Goal: Submit feedback/report problem: Submit feedback/report problem

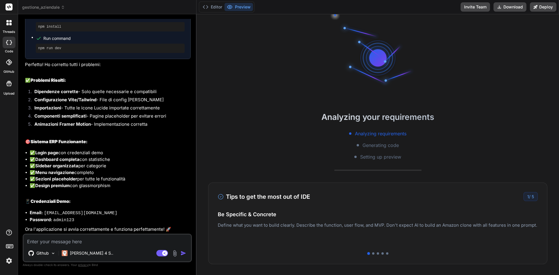
scroll to position [1661, 0]
click at [211, 10] on button "Editor" at bounding box center [212, 7] width 24 height 8
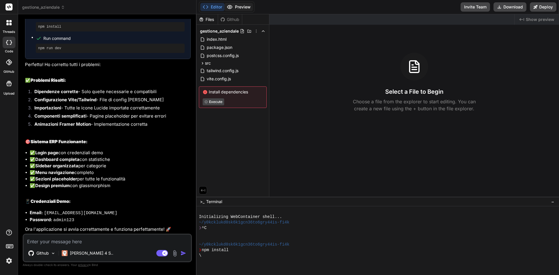
click at [241, 8] on button "Preview" at bounding box center [238, 7] width 29 height 8
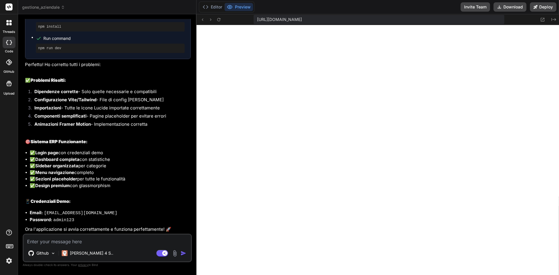
scroll to position [111, 0]
click at [211, 4] on button "Editor" at bounding box center [212, 7] width 24 height 8
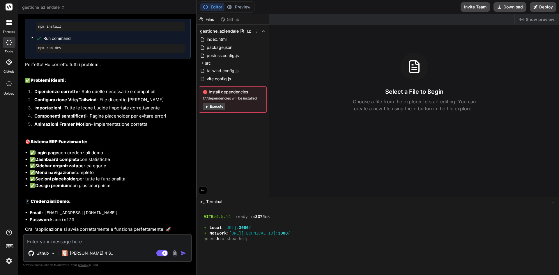
click at [241, 96] on span "177 dependencies will be installed" at bounding box center [233, 98] width 60 height 5
click at [217, 107] on button "Execute" at bounding box center [214, 106] width 22 height 7
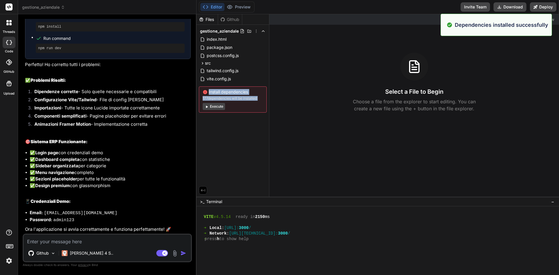
scroll to position [238, 0]
click at [241, 162] on div "Files Github gestione_aziendale index.html package.json postcss.config.js src A…" at bounding box center [233, 105] width 73 height 183
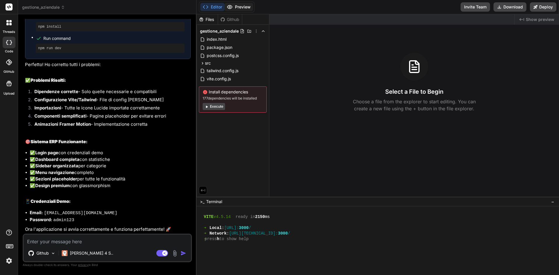
click at [232, 8] on icon at bounding box center [230, 7] width 6 height 6
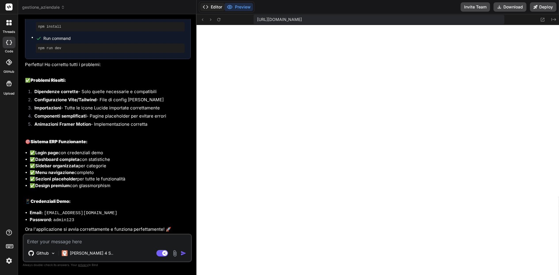
click at [215, 8] on button "Editor" at bounding box center [212, 7] width 24 height 8
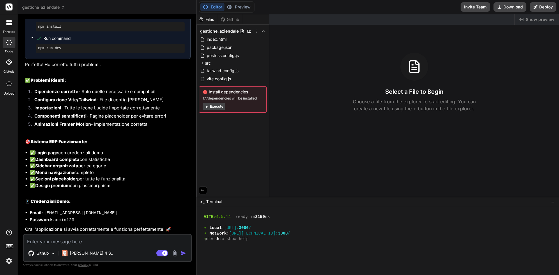
click at [210, 107] on button "Execute" at bounding box center [214, 106] width 22 height 7
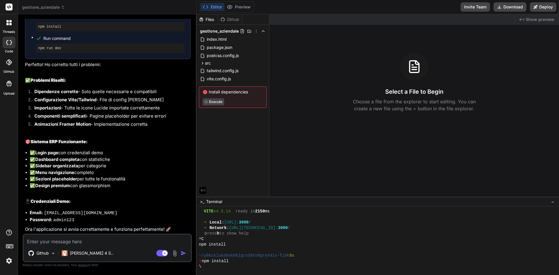
scroll to position [282, 0]
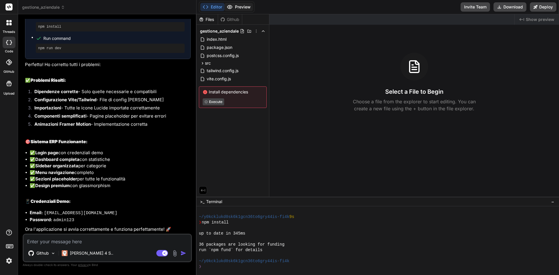
click at [241, 8] on button "Preview" at bounding box center [238, 7] width 29 height 8
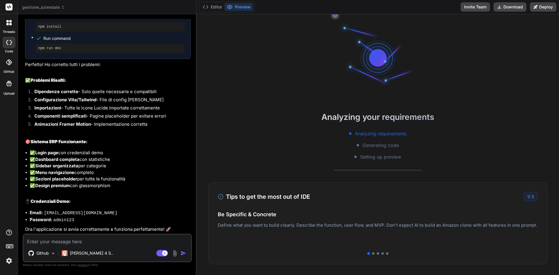
type textarea "x"
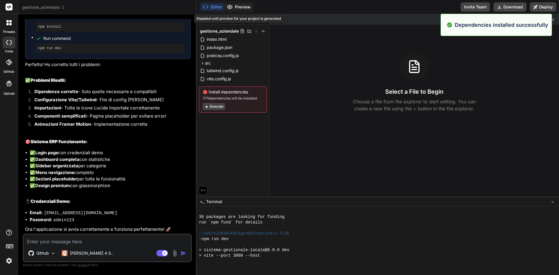
scroll to position [365, 0]
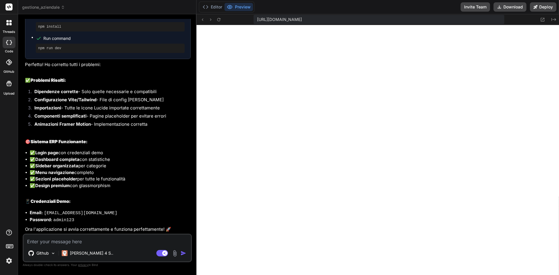
click at [448, 18] on div "https://y0kcklukd0sk6k1gcn36to6gry44is-fi4k--3000--96435430.local-corp.webconta…" at bounding box center [379, 19] width 250 height 9
click at [104, 242] on textarea at bounding box center [107, 240] width 167 height 10
type textarea "n"
type textarea "x"
type textarea "ni"
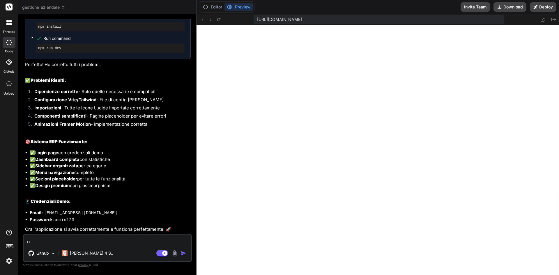
type textarea "x"
type textarea "nie"
type textarea "x"
type textarea "nien"
type textarea "x"
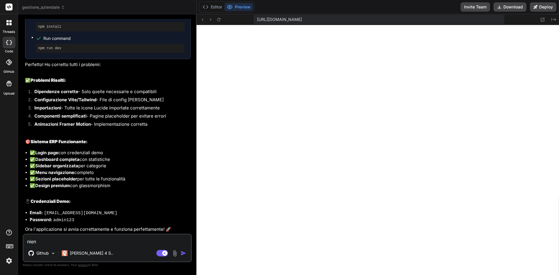
type textarea "nient"
type textarea "x"
type textarea "niente"
type textarea "x"
type textarea "niente"
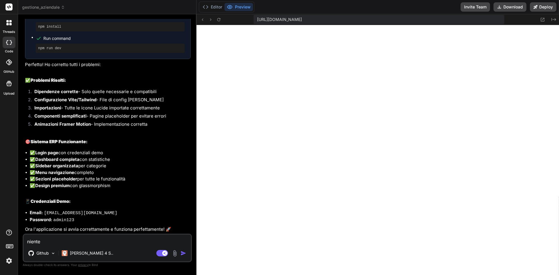
type textarea "x"
type textarea "niente r"
type textarea "x"
type textarea "niente ri"
type textarea "x"
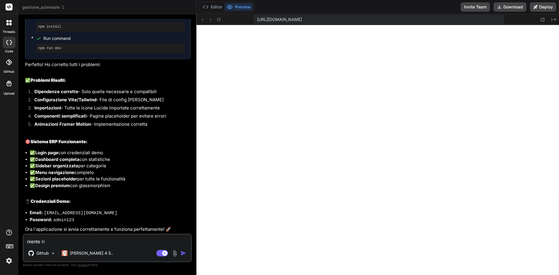
type textarea "niente rim"
type textarea "x"
type textarea "niente rima"
type textarea "x"
type textarea "niente riman"
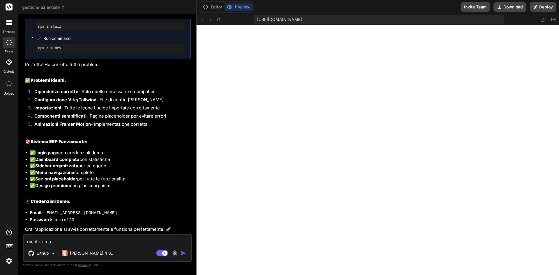
type textarea "x"
type textarea "niente rimane"
type textarea "x"
type textarea "niente rimane"
type textarea "x"
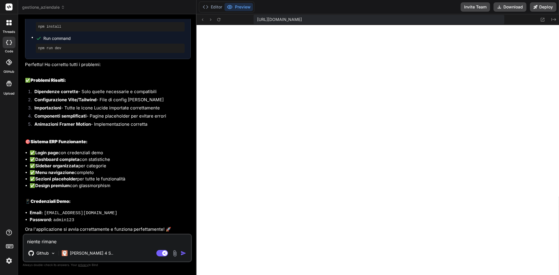
type textarea "niente rimane s"
type textarea "x"
type textarea "niente rimane se"
type textarea "x"
type textarea "niente rimane sem"
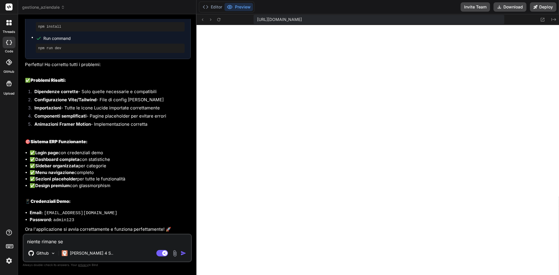
type textarea "x"
type textarea "niente rimane semp"
type textarea "x"
type textarea "niente rimane sempr"
type textarea "x"
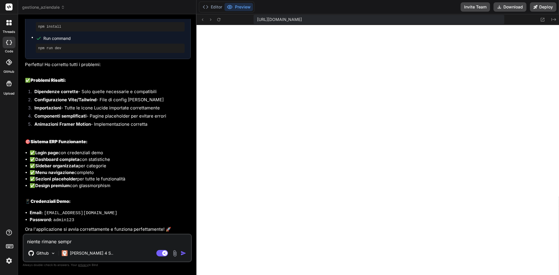
type textarea "niente rimane sempre"
type textarea "x"
type textarea "niente rimane sempre"
type textarea "x"
type textarea "niente rimane sempre b"
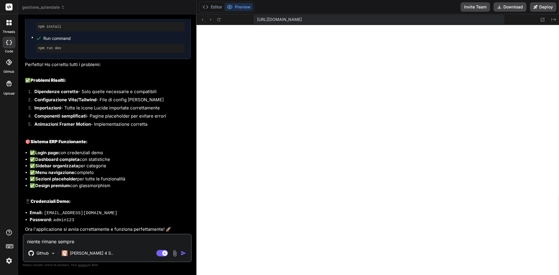
type textarea "x"
type textarea "niente rimane sempre bi"
type textarea "x"
type textarea "niente rimane sempre bia"
type textarea "x"
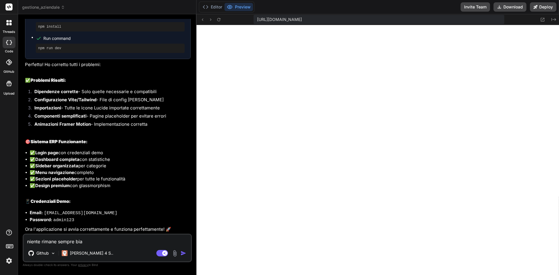
type textarea "niente rimane sempre bian"
type textarea "x"
type textarea "niente rimane sempre bianc"
type textarea "x"
type textarea "niente rimane sempre bianco"
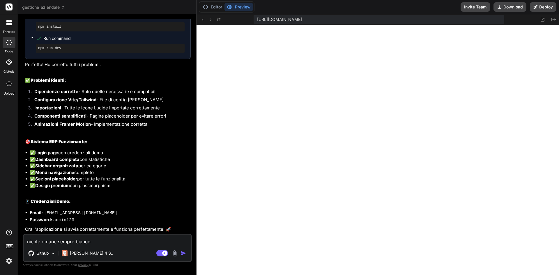
type textarea "x"
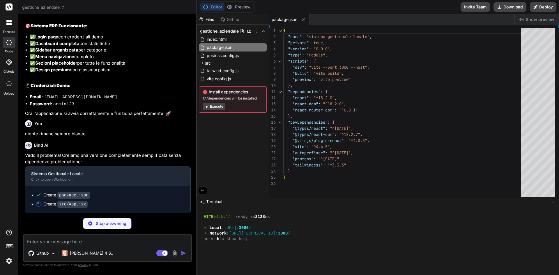
scroll to position [1776, 0]
type textarea "x"
type textarea "<Route path="/" element={<Navigate to="/dashboard" replace />} /> </Routes> </R…"
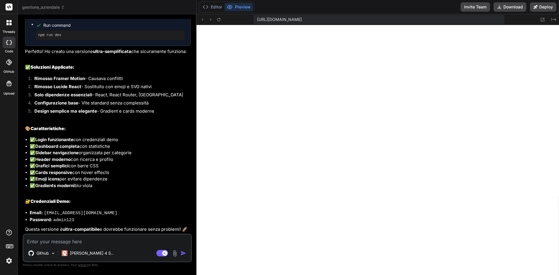
scroll to position [520, 0]
click at [60, 239] on textarea at bounding box center [107, 240] width 167 height 10
click at [176, 255] on img at bounding box center [175, 253] width 7 height 7
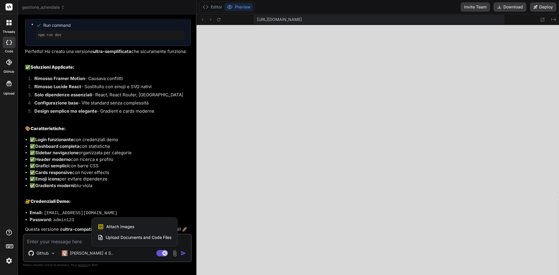
click at [144, 226] on div "Attach Images Image attachments are only supported in Claude and Gemini models." at bounding box center [135, 226] width 74 height 11
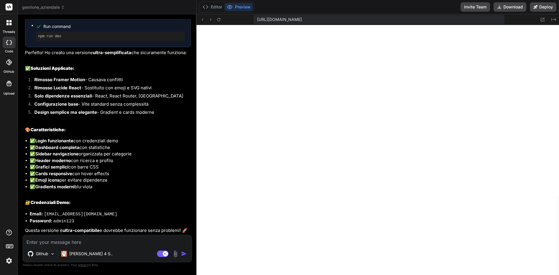
type textarea "x"
type input "C:\fakepath\Screenshot 2024-11-04 144353.png"
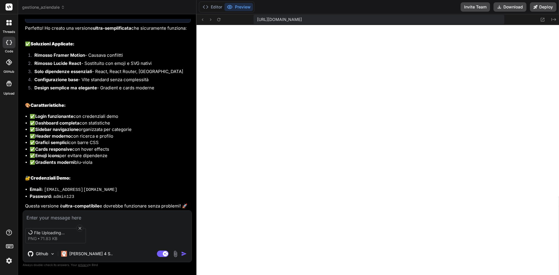
scroll to position [1986, 0]
click at [81, 229] on icon at bounding box center [79, 228] width 5 height 5
click at [81, 227] on icon at bounding box center [79, 228] width 5 height 5
click at [80, 228] on icon at bounding box center [79, 228] width 5 height 5
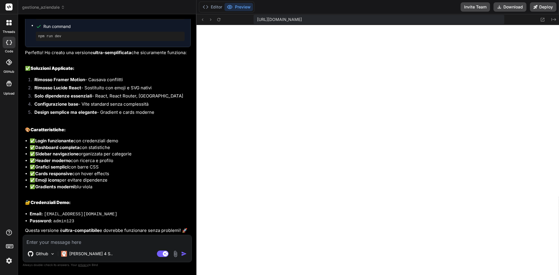
click at [177, 254] on img at bounding box center [175, 254] width 7 height 7
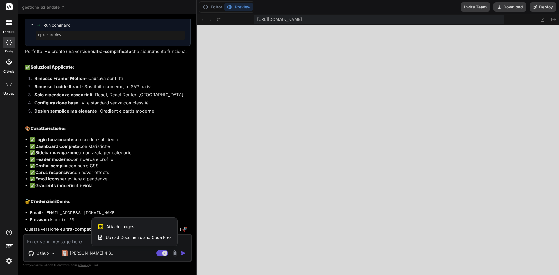
click at [123, 227] on span "Attach Images" at bounding box center [120, 227] width 28 height 6
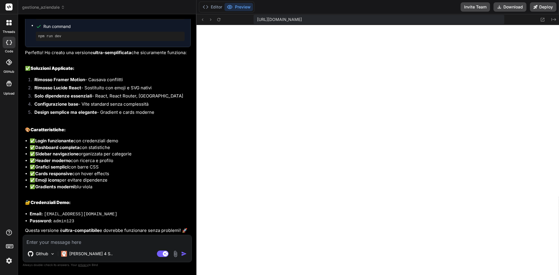
type textarea "x"
type input "C:\fakepath\Screenshot 2025-09-08 132024.png"
type textarea "x"
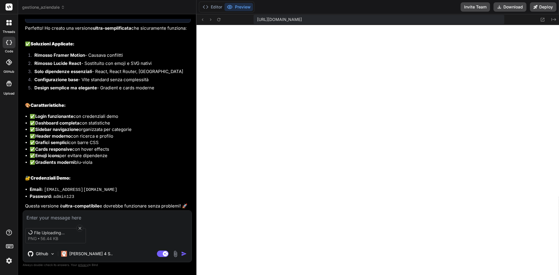
click at [116, 218] on textarea at bounding box center [107, 216] width 169 height 10
type textarea "t"
type textarea "x"
type textarea "tu"
type textarea "x"
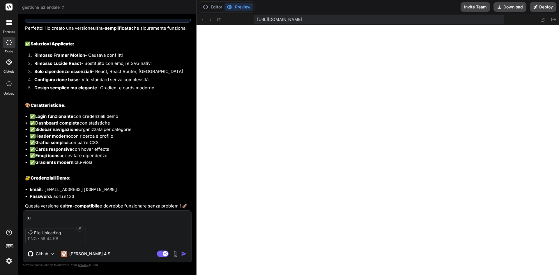
type textarea "tut"
type textarea "x"
type textarea "tutt"
type textarea "x"
type textarea "tutte"
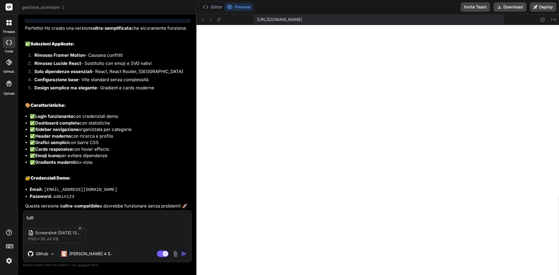
type textarea "x"
type textarea "tutte"
type textarea "x"
type textarea "tutte l"
type textarea "x"
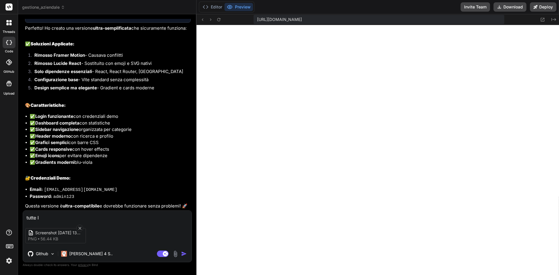
type textarea "tutte le"
type textarea "x"
type textarea "tutte le"
type textarea "x"
type textarea "tutte le s"
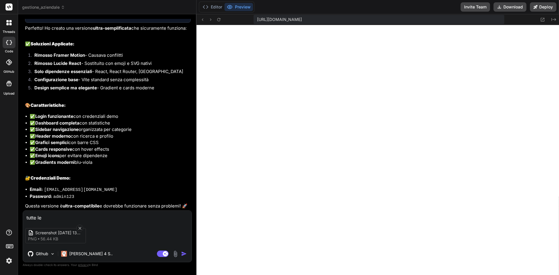
type textarea "x"
type textarea "tutte le se"
type textarea "x"
type textarea "tutte le sez"
type textarea "x"
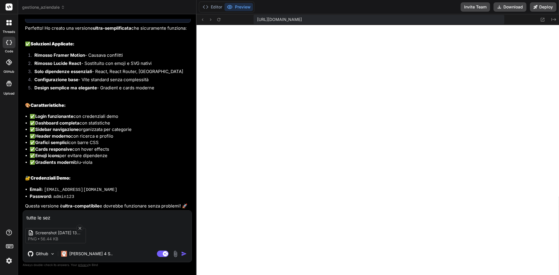
type textarea "tutte le sezi"
type textarea "x"
type textarea "tutte le sezio"
type textarea "x"
type textarea "tutte le sezion"
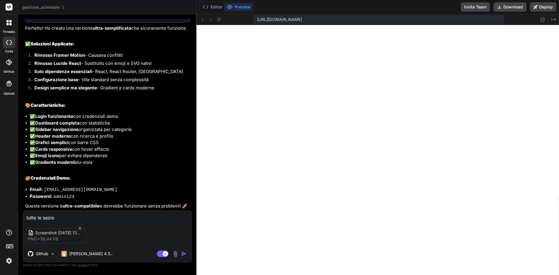
type textarea "x"
type textarea "tutte le sezioni"
type textarea "x"
type textarea "tutte le sezioni"
type textarea "x"
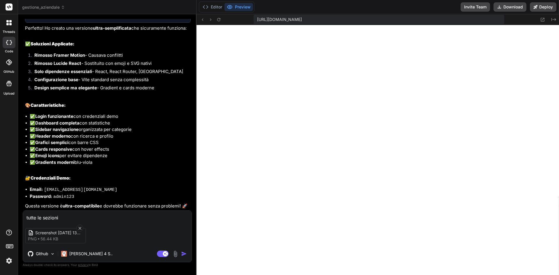
type textarea "tutte le sezioni i"
type textarea "x"
type textarea "tutte le sezioni"
type textarea "x"
type textarea "tutte le sezioni s"
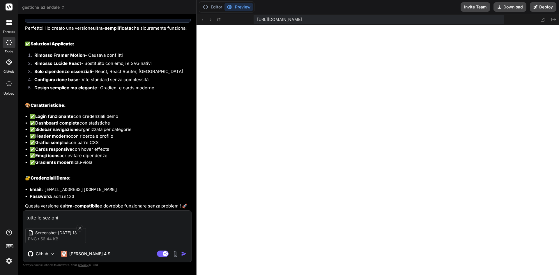
type textarea "x"
type textarea "tutte le sezioni so"
type textarea "x"
type textarea "tutte le sezioni son"
type textarea "x"
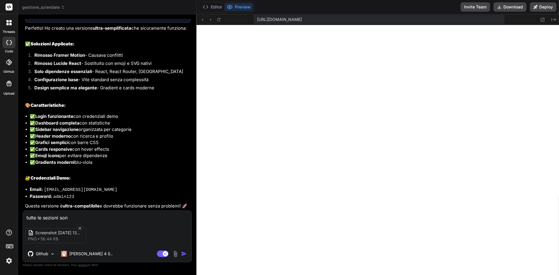
type textarea "tutte le sezioni sono"
type textarea "x"
type textarea "tutte le sezioni sono"
type textarea "x"
type textarea "tutte le sezioni sono d"
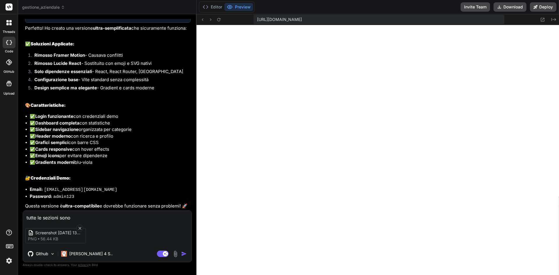
type textarea "x"
type textarea "tutte le sezioni sono da"
type textarea "x"
type textarea "tutte le sezioni sono da"
type textarea "x"
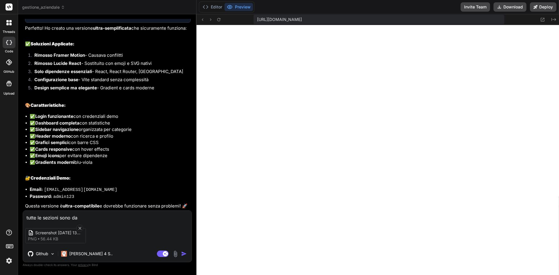
type textarea "tutte le sezioni sono da s"
type textarea "x"
type textarea "tutte le sezioni sono da sv"
type textarea "x"
type textarea "tutte le sezioni sono da svu"
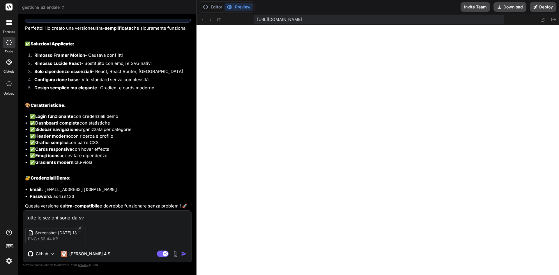
type textarea "x"
type textarea "tutte le sezioni sono da svul"
type textarea "x"
type textarea "tutte le sezioni sono da svulu"
type textarea "x"
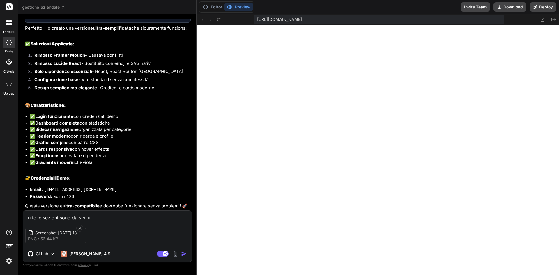
type textarea "tutte le sezioni sono da svulup"
type textarea "x"
type textarea "tutte le sezioni sono da svulupp"
type textarea "x"
type textarea "tutte le sezioni sono da svuluppa"
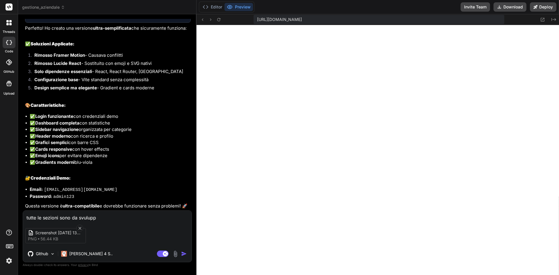
type textarea "x"
type textarea "tutte le sezioni sono da svuluppar"
type textarea "x"
type textarea "tutte le sezioni sono da svuluppare"
type textarea "x"
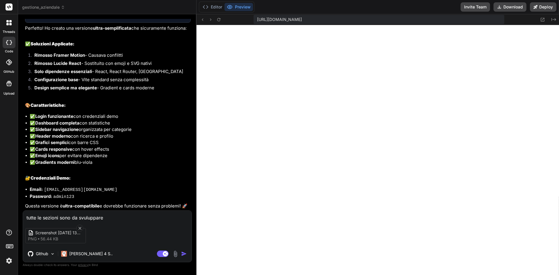
type textarea "tutte le sezioni sono da svuluppare,"
type textarea "x"
type textarea "tutte le sezioni sono da svuluppare,"
type textarea "x"
type textarea "tutte le sezioni sono da svuluppare, h"
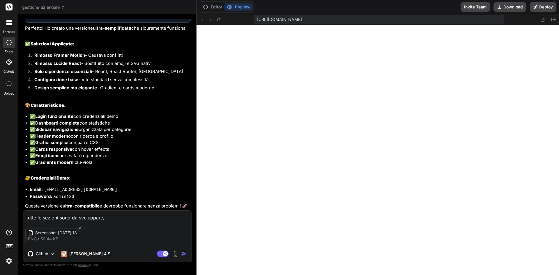
type textarea "x"
type textarea "tutte le sezioni sono da svuluppare, ha"
type textarea "x"
type textarea "tutte le sezioni sono da svuluppare, hai"
type textarea "x"
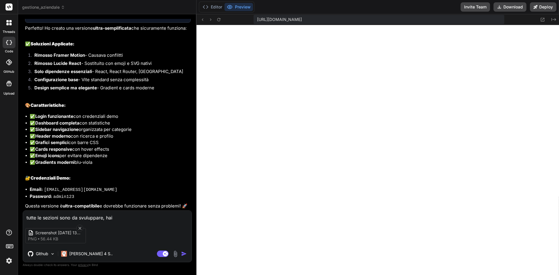
type textarea "tutte le sezioni sono da svuluppare, hai"
type textarea "x"
type textarea "tutte le sezioni sono da svuluppare, hai f"
type textarea "x"
type textarea "tutte le sezioni sono da svuluppare, hai fa"
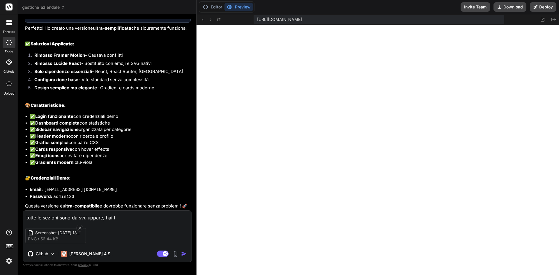
type textarea "x"
type textarea "tutte le sezioni sono da svuluppare, hai fat"
type textarea "x"
type textarea "tutte le sezioni sono da svuluppare, hai fatt"
type textarea "x"
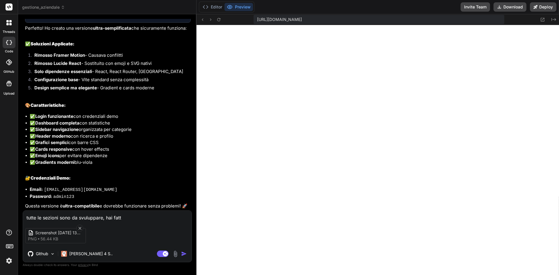
type textarea "tutte le sezioni sono da svuluppare, hai fatto"
type textarea "x"
type textarea "tutte le sezioni sono da svuluppare, hai fatto"
type textarea "x"
type textarea "tutte le sezioni sono da svuluppare, hai fatto i"
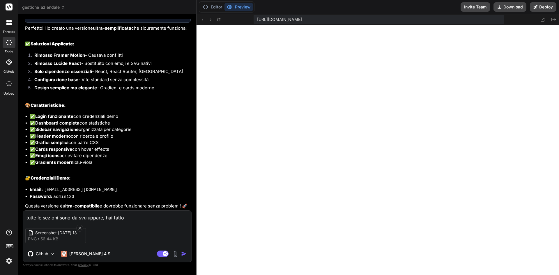
type textarea "x"
type textarea "tutte le sezioni sono da svuluppare, hai fatto il"
type textarea "x"
type textarea "tutte le sezioni sono da svuluppare, hai fatto il"
type textarea "x"
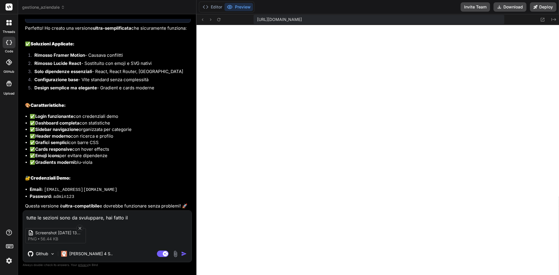
type textarea "tutte le sezioni sono da svuluppare, hai fatto il l"
type textarea "x"
type textarea "tutte le sezioni sono da svuluppare, hai fatto il la"
type textarea "x"
type textarea "tutte le sezioni sono da svuluppare, hai fatto il lav"
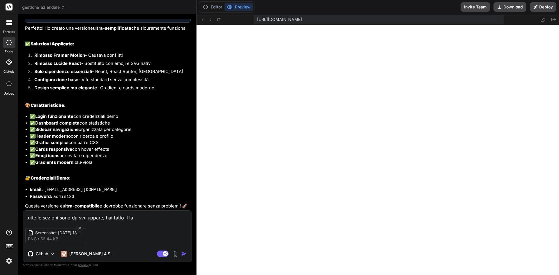
type textarea "x"
type textarea "tutte le sezioni sono da svuluppare, hai fatto il lavo"
type textarea "x"
type textarea "tutte le sezioni sono da svuluppare, hai fatto il lavor"
type textarea "x"
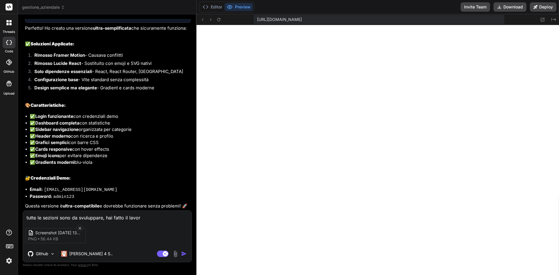
type textarea "tutte le sezioni sono da svuluppare, hai fatto il lavoro"
type textarea "x"
type textarea "tutte le sezioni sono da svuluppare, hai fatto il lavoro"
type textarea "x"
type textarea "tutte le sezioni sono da svuluppare, hai fatto il lavoro a"
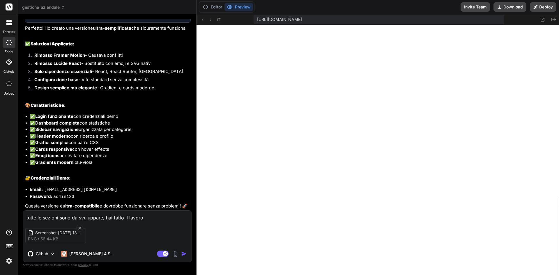
type textarea "x"
type textarea "tutte le sezioni sono da svuluppare, hai fatto il lavoro a"
type textarea "x"
type textarea "tutte le sezioni sono da svuluppare, hai fatto il lavoro a m"
type textarea "x"
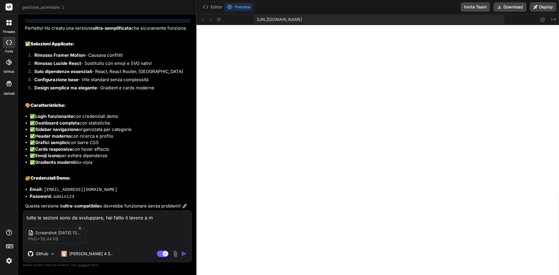
type textarea "tutte le sezioni sono da svuluppare, hai fatto il lavoro a me"
type textarea "x"
type textarea "tutte le sezioni sono da svuluppare, hai fatto il lavoro a met"
type textarea "x"
type textarea "tutte le sezioni sono da svuluppare, hai fatto il lavoro a metà"
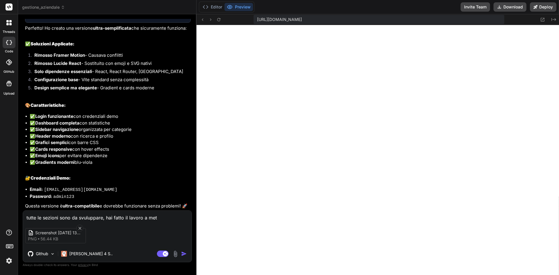
type textarea "x"
type textarea "tutte le sezioni sono da svuluppare, hai fatto il lavoro a metà"
click at [48, 250] on div "Github" at bounding box center [41, 254] width 32 height 12
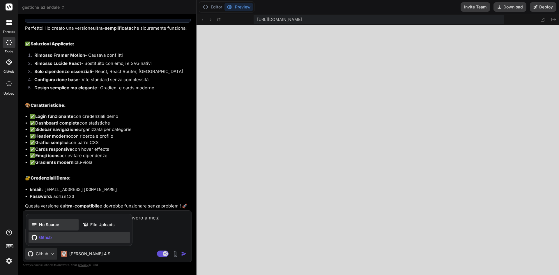
click at [52, 224] on span "No Source" at bounding box center [49, 225] width 20 height 6
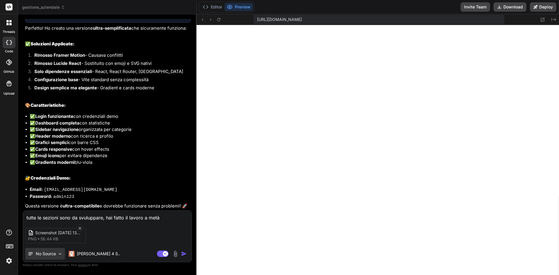
click at [48, 254] on p "No Source" at bounding box center [46, 254] width 20 height 6
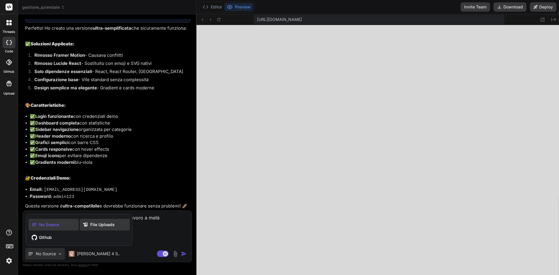
click at [109, 227] on span "File Uploads" at bounding box center [102, 225] width 24 height 6
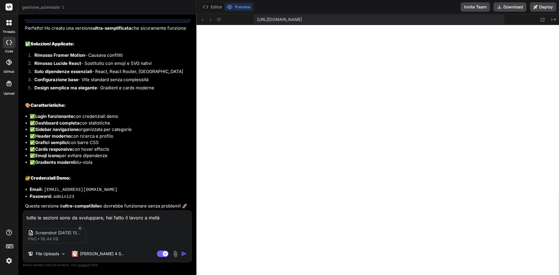
click at [140, 254] on div "File Uploads Claude 4 S.." at bounding box center [107, 255] width 169 height 14
click at [46, 253] on p "File Uploads" at bounding box center [47, 254] width 23 height 6
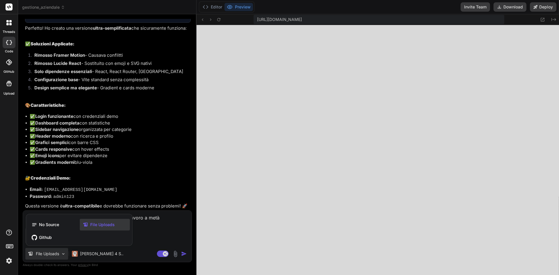
click at [50, 219] on div "No Source File Uploads Github" at bounding box center [79, 231] width 106 height 29
click at [51, 225] on span "No Source" at bounding box center [49, 225] width 20 height 6
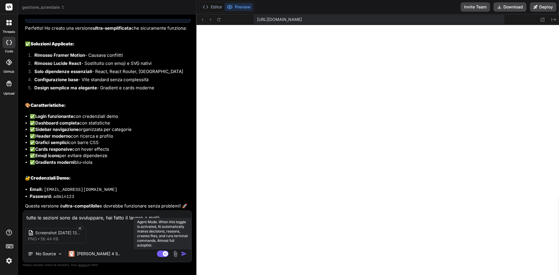
click at [166, 255] on rect at bounding box center [165, 253] width 5 height 5
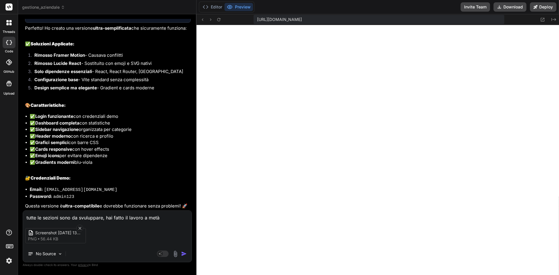
click at [185, 254] on img "button" at bounding box center [184, 254] width 6 height 6
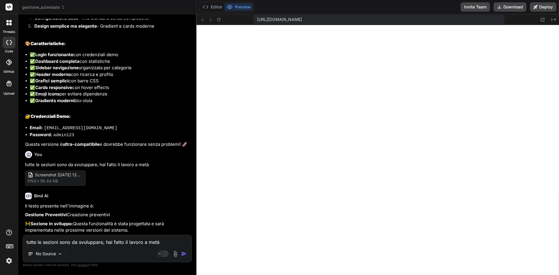
scroll to position [2078, 0]
click at [86, 244] on textarea "tutte le sezioni sono da svuluppare, hai fatto il lavoro a metà" at bounding box center [107, 240] width 169 height 10
click at [163, 254] on rect at bounding box center [163, 254] width 12 height 6
type textarea "x"
drag, startPoint x: 25, startPoint y: 158, endPoint x: 155, endPoint y: 157, distance: 129.9
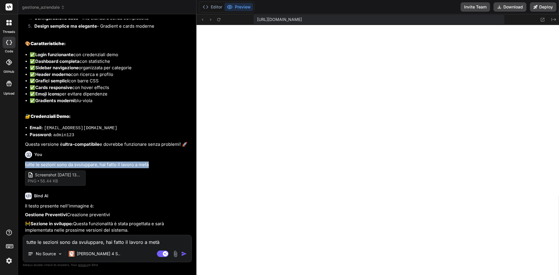
click at [155, 157] on div "You non funziona l'anteprima Bind AI Vedo il problema - il progetto non si avvi…" at bounding box center [108, 127] width 168 height 216
copy p "tutte le sezioni sono da svuluppare, hai fatto il lavoro a metà"
click at [106, 244] on textarea "tutte le sezioni sono da svuluppare, hai fatto il lavoro a metà" at bounding box center [107, 240] width 169 height 10
paste textarea "tutte le sezioni sono da svuluppare, hai fatto il lavoro a metà"
type textarea "tutte le sezioni sono da svuluppare, hai fatto il lavoro a metà"
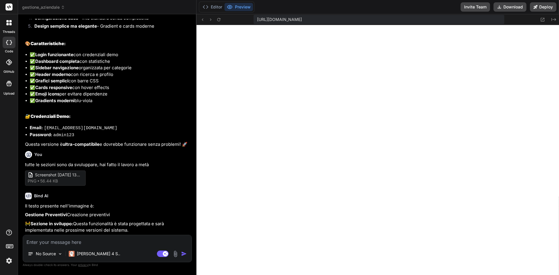
type textarea "x"
type textarea "tutte le sezioni sono da svuluppare, hai fatto il lavoro a metà"
click at [173, 254] on img at bounding box center [175, 254] width 7 height 7
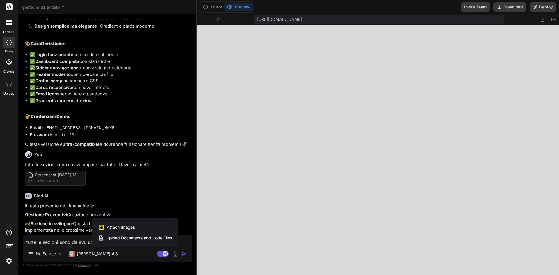
click at [123, 227] on span "Attach Images" at bounding box center [121, 227] width 28 height 6
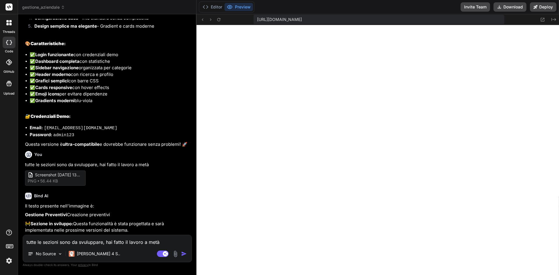
click at [185, 254] on img "button" at bounding box center [184, 254] width 6 height 6
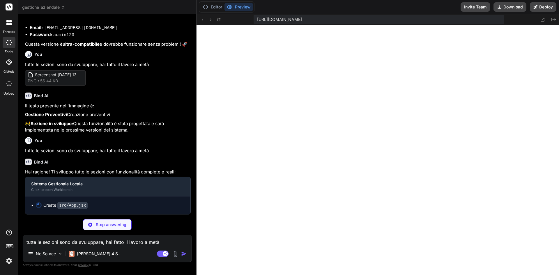
scroll to position [2178, 0]
click at [555, 19] on icon "Created with Pixso." at bounding box center [553, 19] width 5 height 5
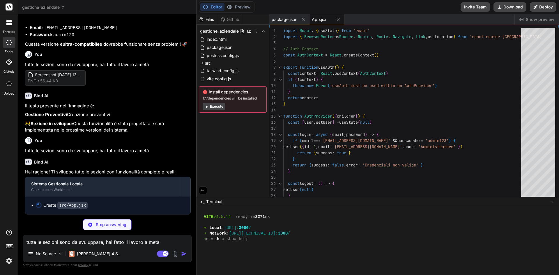
click at [555, 20] on div "Created with Pixso. Show preview" at bounding box center [537, 19] width 44 height 10
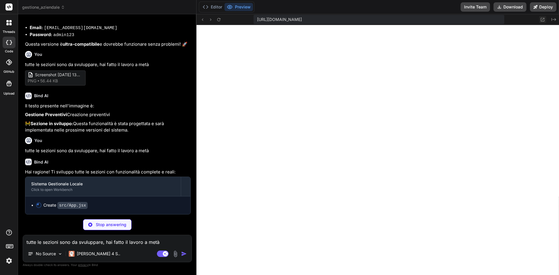
click at [540, 19] on icon at bounding box center [542, 19] width 5 height 5
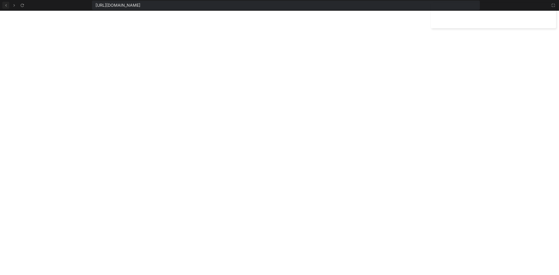
click at [4, 5] on icon at bounding box center [5, 5] width 5 height 5
click at [549, 5] on div at bounding box center [551, 5] width 10 height 7
click at [551, 5] on icon at bounding box center [553, 5] width 5 height 5
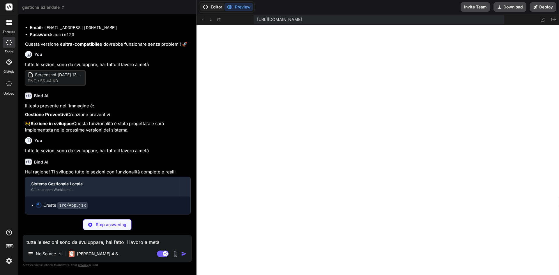
click at [214, 6] on button "Editor" at bounding box center [212, 7] width 24 height 8
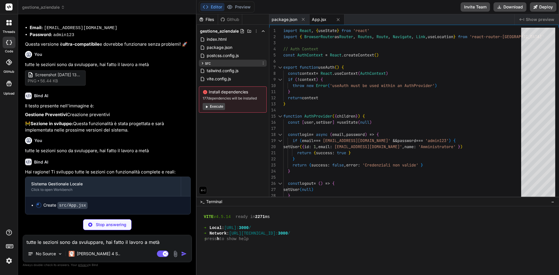
click at [219, 62] on div "src" at bounding box center [233, 63] width 68 height 7
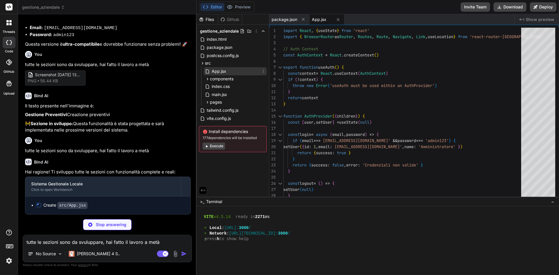
click at [223, 71] on span "App.jsx" at bounding box center [219, 71] width 16 height 7
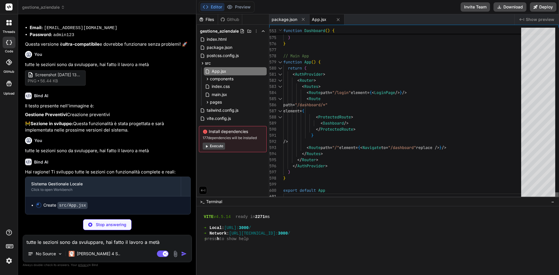
click at [559, 200] on div at bounding box center [556, 195] width 3 height 7
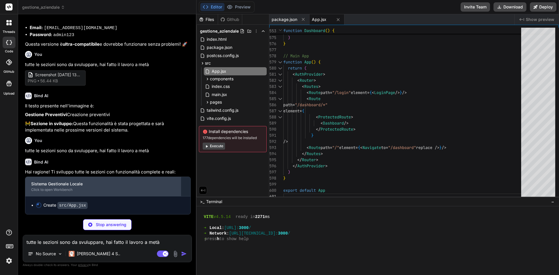
click at [60, 195] on div "Sistema Gestionale Locale Click to open Workbench" at bounding box center [102, 186] width 155 height 19
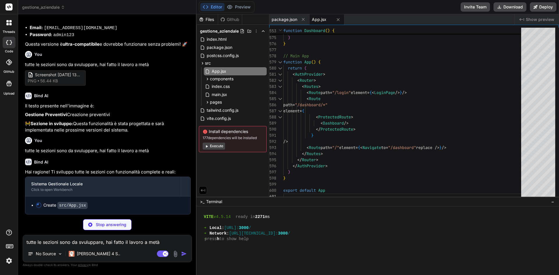
click at [58, 204] on code "src/App.jsx" at bounding box center [72, 205] width 30 height 7
click at [37, 207] on circle at bounding box center [39, 205] width 6 height 6
drag, startPoint x: 34, startPoint y: 206, endPoint x: 66, endPoint y: 205, distance: 31.5
click at [49, 206] on ul "Create src/App.jsx" at bounding box center [107, 205] width 153 height 6
click at [66, 205] on code "src/App.jsx" at bounding box center [72, 205] width 30 height 7
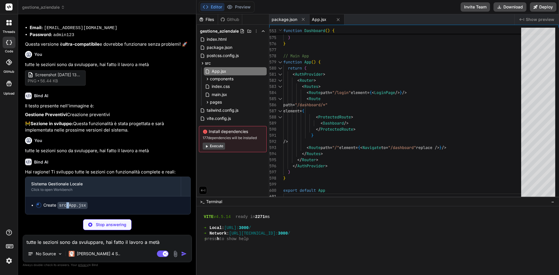
click at [66, 205] on code "src/App.jsx" at bounding box center [72, 205] width 30 height 7
type textarea "x"
type textarea "export default App"
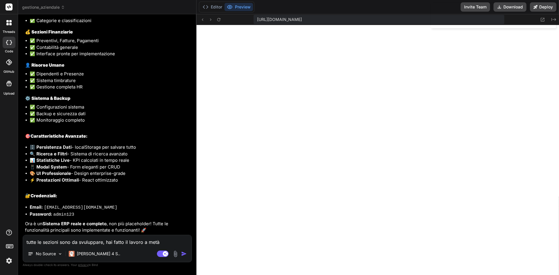
scroll to position [2598, 0]
click at [51, 252] on p "No Source" at bounding box center [46, 254] width 20 height 6
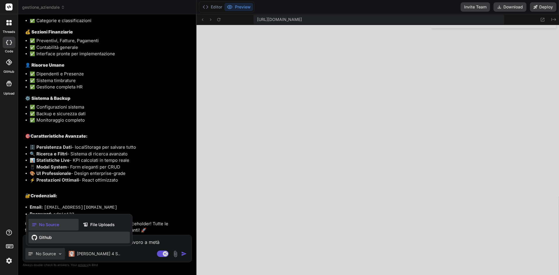
click at [48, 237] on span "Github" at bounding box center [45, 238] width 13 height 6
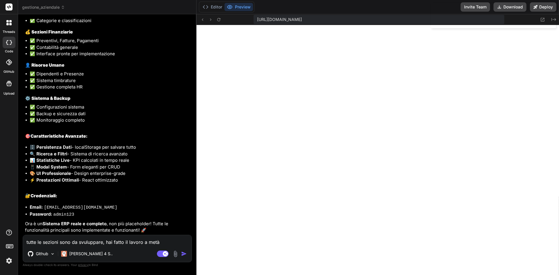
click at [59, 241] on textarea "tutte le sezioni sono da svuluppare, hai fatto il lavoro a metà" at bounding box center [107, 240] width 169 height 10
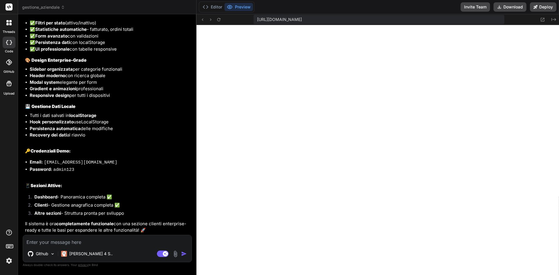
scroll to position [3099, 0]
drag, startPoint x: 45, startPoint y: 162, endPoint x: 84, endPoint y: 162, distance: 39.3
click at [84, 162] on code "admin@sistema.com" at bounding box center [80, 162] width 73 height 5
copy code "admin@sistema.com"
click at [541, 19] on icon at bounding box center [543, 20] width 4 height 4
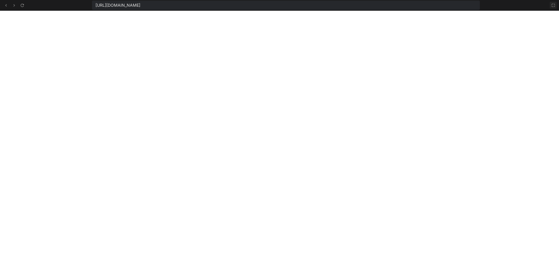
click at [553, 7] on icon at bounding box center [553, 5] width 5 height 5
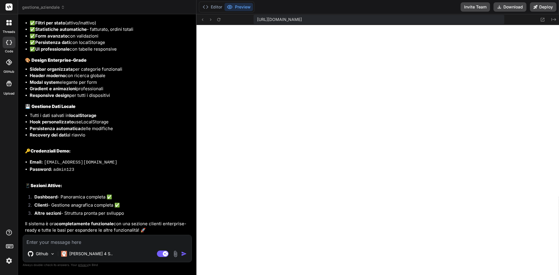
click at [49, 242] on textarea at bounding box center [107, 240] width 169 height 10
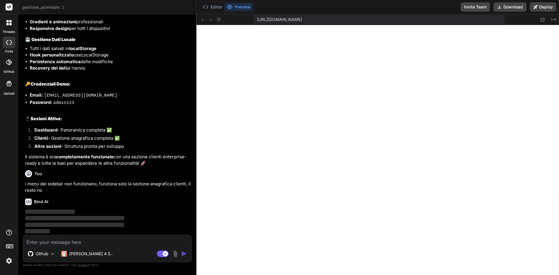
scroll to position [3166, 0]
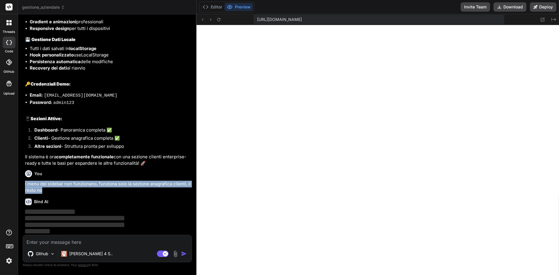
drag, startPoint x: 43, startPoint y: 190, endPoint x: 24, endPoint y: 183, distance: 20.4
click at [24, 183] on div "You non funziona l'anteprima Bind AI Vedo il problema - il progetto non si avvi…" at bounding box center [108, 127] width 168 height 216
copy p "i menu del sidebar non funzionano, funziona solo la sezione anagrafica clienti,…"
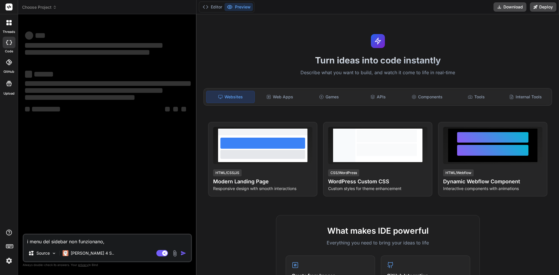
type textarea "x"
click at [36, 8] on span "Choose Project" at bounding box center [39, 7] width 35 height 6
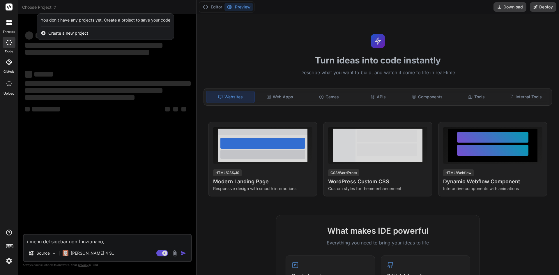
click at [89, 140] on div at bounding box center [279, 137] width 559 height 275
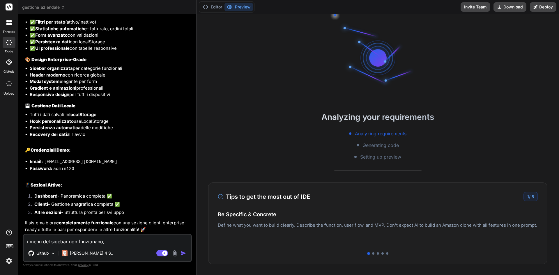
scroll to position [1564, 0]
click at [184, 252] on img "button" at bounding box center [184, 253] width 6 height 6
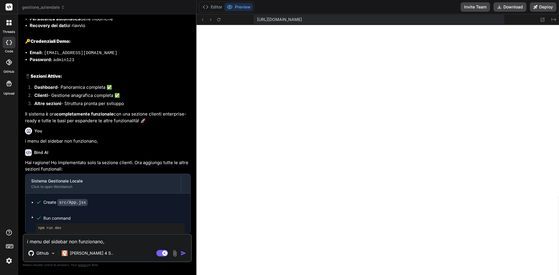
scroll to position [194, 0]
type textarea "x"
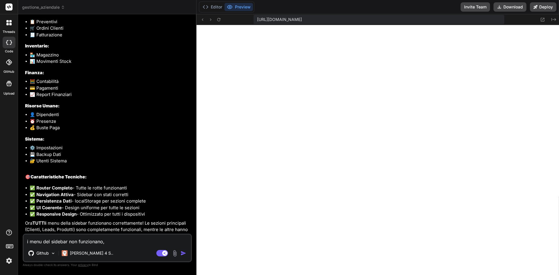
scroll to position [2141, 0]
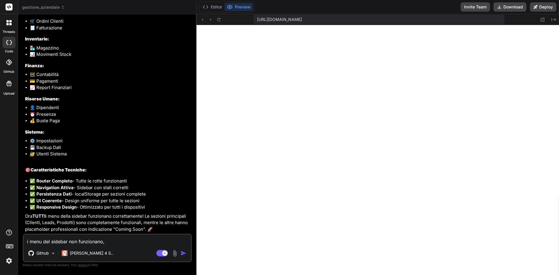
click at [108, 241] on textarea "i menu del sidebar non funzionano," at bounding box center [107, 240] width 167 height 10
type textarea "d"
type textarea "x"
type textarea "de"
type textarea "x"
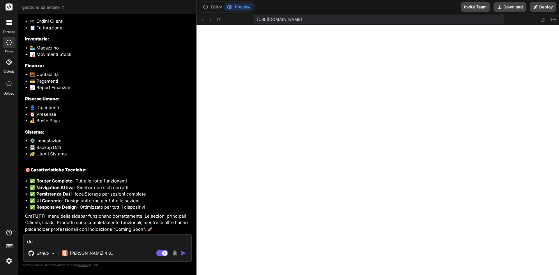
type textarea "dev"
type textarea "x"
type textarea "devi"
type textarea "x"
type textarea "devi"
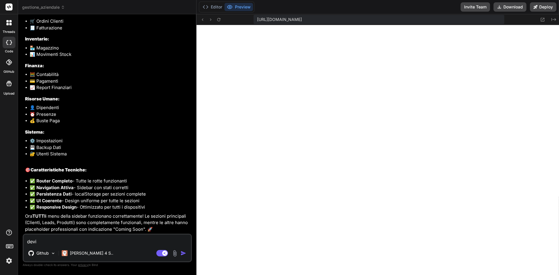
type textarea "x"
type textarea "devi s"
type textarea "x"
type textarea "devi sv"
type textarea "x"
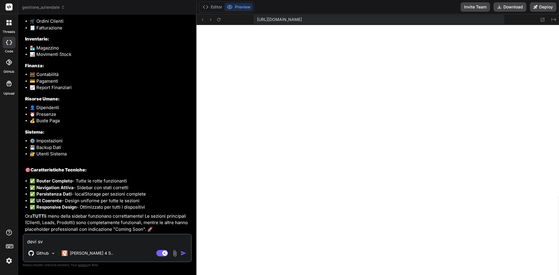
type textarea "devi svu"
type textarea "x"
type textarea "devi svul"
type textarea "x"
type textarea "devi svulu"
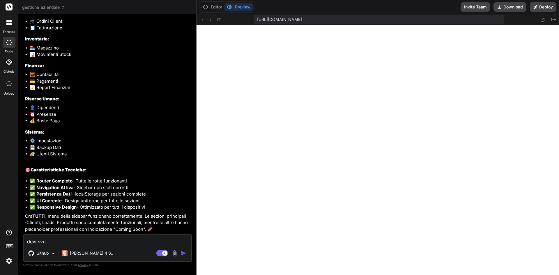
type textarea "x"
type textarea "devi svulup"
type textarea "x"
type textarea "devi svulu"
type textarea "x"
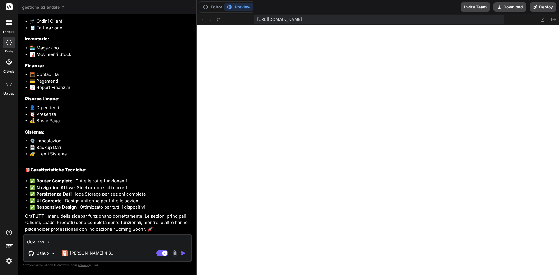
type textarea "devi svul"
type textarea "x"
type textarea "devi svu"
type textarea "x"
type textarea "devi sv"
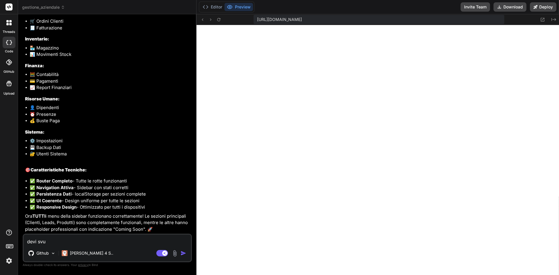
type textarea "x"
type textarea "devi svi"
type textarea "x"
type textarea "devi svil"
type textarea "x"
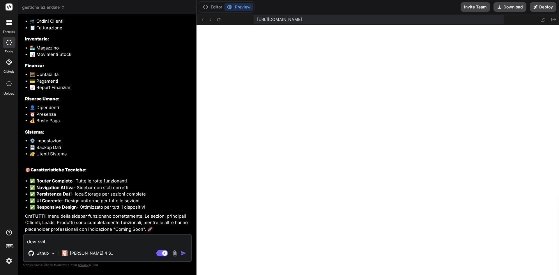
type textarea "devi svilu"
type textarea "x"
type textarea "devi svilup"
type textarea "x"
type textarea "devi svilupp"
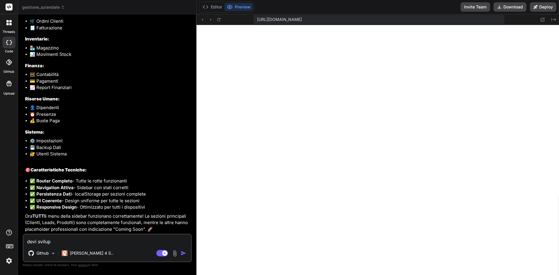
type textarea "x"
type textarea "devi sviluppa"
type textarea "x"
type textarea "devi sviluppar"
type textarea "x"
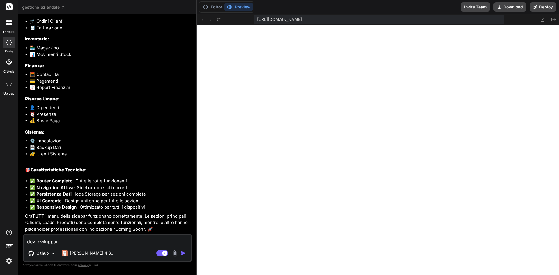
type textarea "devi sviluppare"
type textarea "x"
type textarea "devi sviluppare"
type textarea "x"
type textarea "devi sviluppare a"
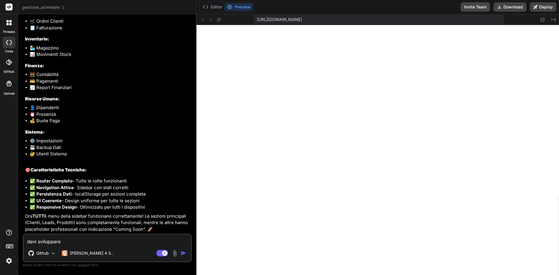
type textarea "x"
type textarea "devi sviluppare an"
type textarea "x"
type textarea "devi sviluppare anc"
type textarea "x"
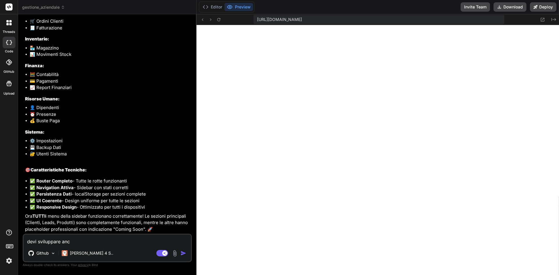
type textarea "devi sviluppare anch"
type textarea "x"
type textarea "devi sviluppare anche"
type textarea "x"
type textarea "devi sviluppare anche"
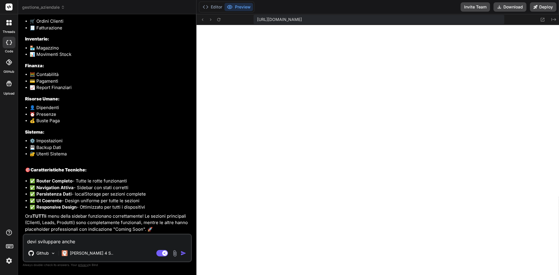
type textarea "x"
type textarea "devi sviluppare anche i"
type textarea "x"
type textarea "devi sviluppare anche i"
type textarea "x"
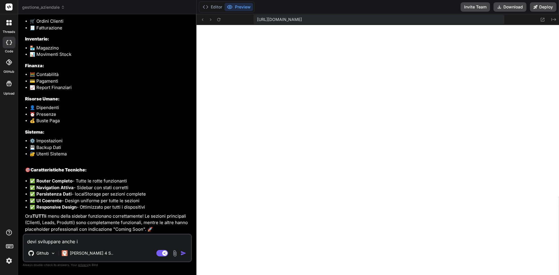
type textarea "devi sviluppare anche i c"
type textarea "x"
type textarea "devi sviluppare anche i co"
type textarea "x"
type textarea "devi sviluppare anche i con"
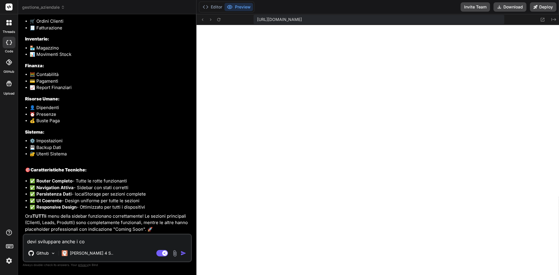
type textarea "x"
type textarea "devi sviluppare anche i conm"
type textarea "x"
type textarea "devi sviluppare anche i conmi"
type textarea "x"
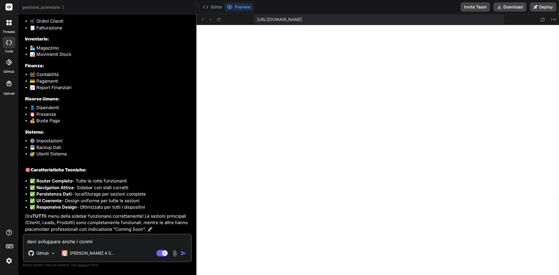
type textarea "devi sviluppare anche i conmin"
type textarea "x"
type textarea "devi sviluppare anche i conming"
type textarea "x"
type textarea "devi sviluppare anche i conming"
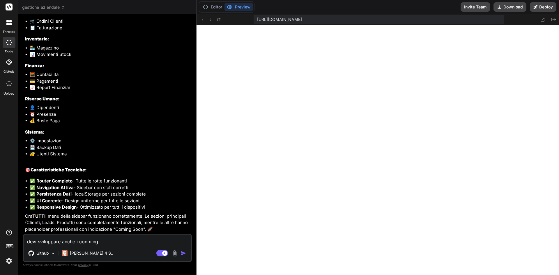
type textarea "x"
type textarea "devi sviluppare anche i conming s"
type textarea "x"
type textarea "devi sviluppare anche i conming so"
type textarea "x"
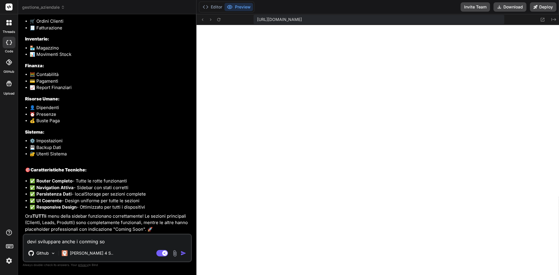
type textarea "devi sviluppare anche i conming soo"
type textarea "x"
type textarea "devi sviluppare anche i conming soon"
type textarea "x"
type textarea "devi sviluppare anche i conming soon,"
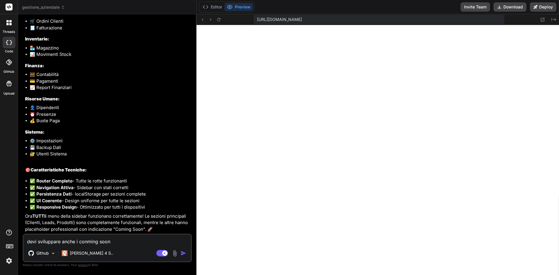
type textarea "x"
type textarea "devi sviluppare anche i conming soon,"
type textarea "x"
type textarea "devi sviluppare anche i conming soon, d"
type textarea "x"
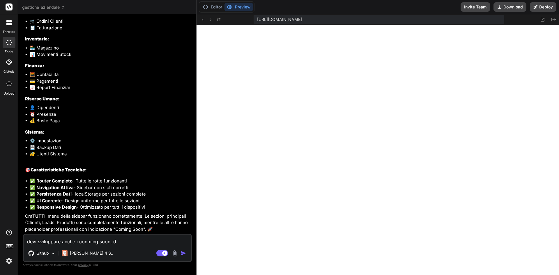
type textarea "devi sviluppare anche i conming soon, de"
type textarea "x"
type textarea "devi sviluppare anche i conming soon, dev"
type textarea "x"
type textarea "devi sviluppare anche i conming soon, deve"
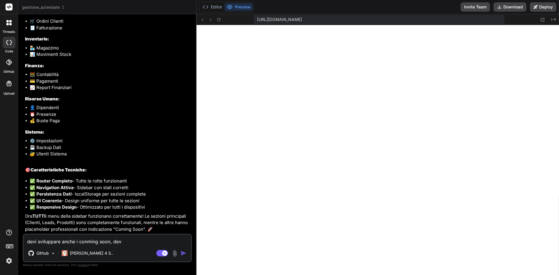
type textarea "x"
type textarea "devi sviluppare anche i conming soon, deve"
type textarea "x"
type textarea "devi sviluppare anche i conming soon, deve e"
type textarea "x"
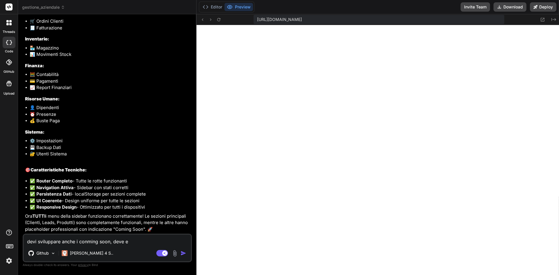
type textarea "devi sviluppare anche i conming soon, deve es"
type textarea "x"
type textarea "devi sviluppare anche i conming soon, deve ess"
type textarea "x"
type textarea "devi sviluppare anche i conming soon, deve esse"
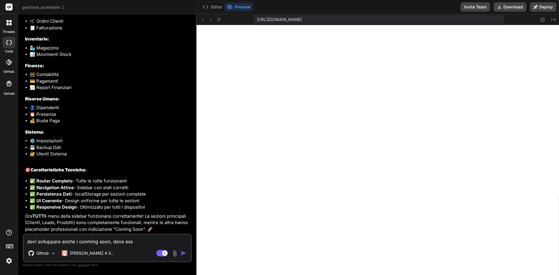
type textarea "x"
type textarea "devi sviluppare anche i conming soon, deve esser"
type textarea "x"
type textarea "devi sviluppare anche i conming soon, deve essere"
type textarea "x"
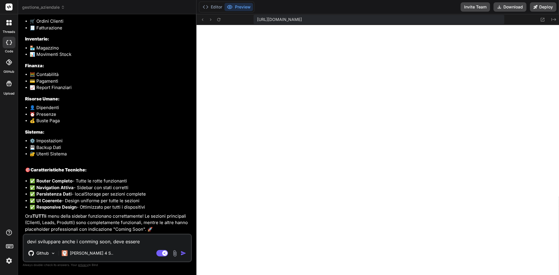
type textarea "devi sviluppare anche i conming soon, deve essere"
type textarea "x"
type textarea "devi sviluppare anche i conming soon, deve essere u"
type textarea "x"
type textarea "devi sviluppare anche i conming soon, deve essere un"
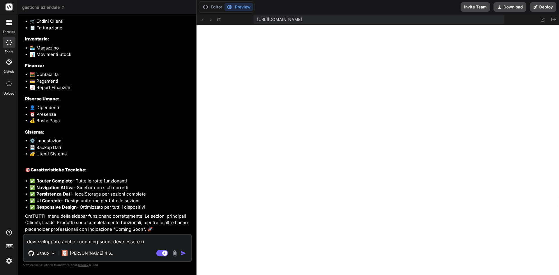
type textarea "x"
type textarea "devi sviluppare anche i conming soon, deve essere un"
type textarea "x"
type textarea "devi sviluppare anche i conming soon, deve essere un s"
type textarea "x"
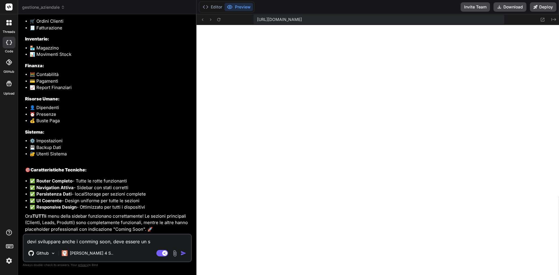
type textarea "devi sviluppare anche i conming soon, deve essere un si"
type textarea "x"
type textarea "devi sviluppare anche i conming soon, deve essere un sis"
type textarea "x"
type textarea "devi sviluppare anche i conming soon, deve essere un sist"
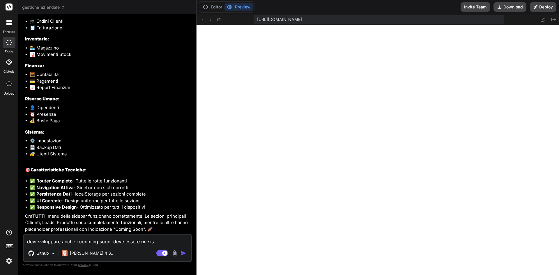
type textarea "x"
type textarea "devi sviluppare anche i conming soon, deve essere un siste"
type textarea "x"
type textarea "devi sviluppare anche i conming soon, deve essere un sistem"
type textarea "x"
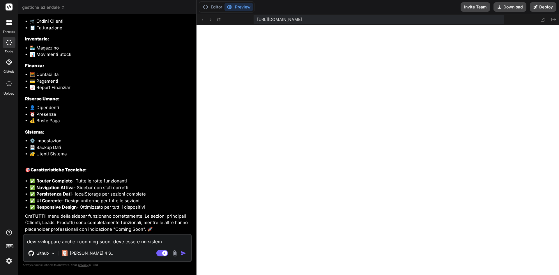
type textarea "devi sviluppare anche i conming soon, deve essere un sistema"
type textarea "x"
type textarea "devi sviluppare anche i conming soon, deve essere un sistema"
type textarea "x"
type textarea "devi sviluppare anche i conming soon, deve essere un sistema p"
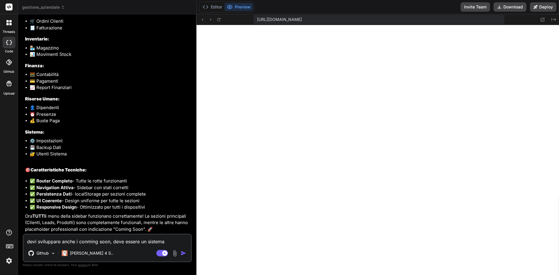
type textarea "x"
type textarea "devi sviluppare anche i conming soon, deve essere un sistema pr"
type textarea "x"
type textarea "devi sviluppare anche i conming soon, deve essere un sistema pro"
type textarea "x"
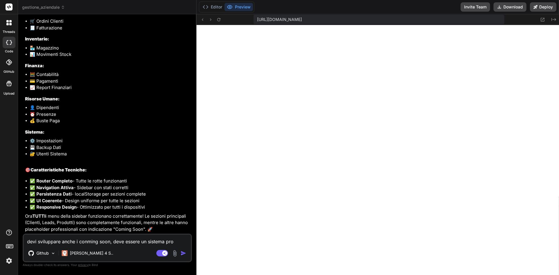
type textarea "devi sviluppare anche i conming soon, deve essere un sistema pron"
type textarea "x"
type textarea "devi sviluppare anche i conming soon, deve essere un sistema pront"
type textarea "x"
type textarea "devi sviluppare anche i conming soon, deve essere un sistema pronto"
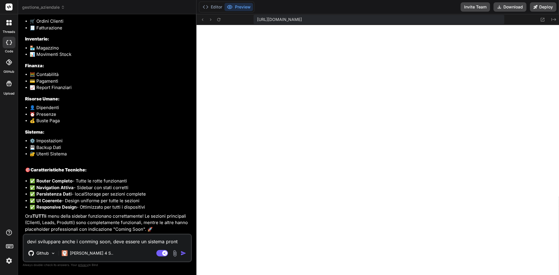
type textarea "x"
type textarea "devi sviluppare anche i conming soon, deve essere un sistema pronto"
type textarea "x"
type textarea "devi sviluppare anche i conming soon, deve essere un sistema pronto p"
type textarea "x"
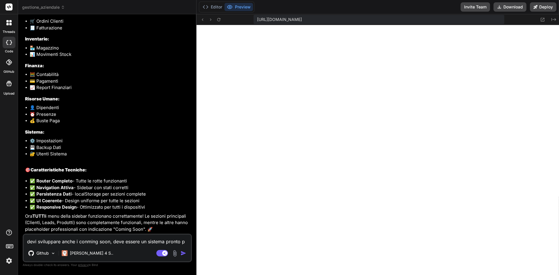
type textarea "devi sviluppare anche i conming soon, deve essere un sistema pronto pe"
type textarea "x"
type textarea "devi sviluppare anche i conming soon, deve essere un sistema pronto per"
type textarea "x"
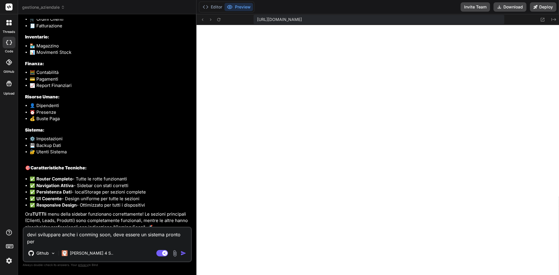
type textarea "devi sviluppare anche i conming soon, deve essere un sistema pronto per"
type textarea "x"
type textarea "devi sviluppare anche i conming soon, deve essere un sistema pronto per l"
type textarea "x"
type textarea "devi sviluppare anche i conming soon, deve essere un sistema pronto per la"
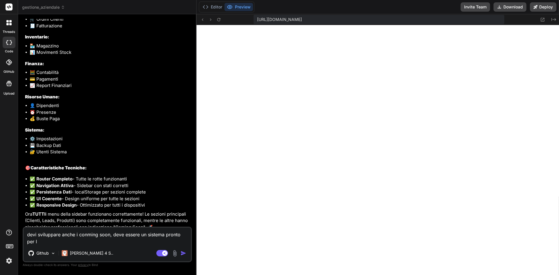
type textarea "x"
type textarea "devi sviluppare anche i conming soon, deve essere un sistema pronto per la"
type textarea "x"
type textarea "devi sviluppare anche i conming soon, deve essere un sistema pronto per la p"
type textarea "x"
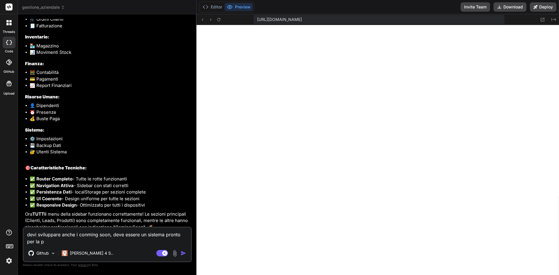
type textarea "devi sviluppare anche i conming soon, deve essere un sistema pronto per la pr"
type textarea "x"
type textarea "devi sviluppare anche i conming soon, deve essere un sistema pronto per la pro"
type textarea "x"
type textarea "devi sviluppare anche i conming soon, deve essere un sistema pronto per la prod"
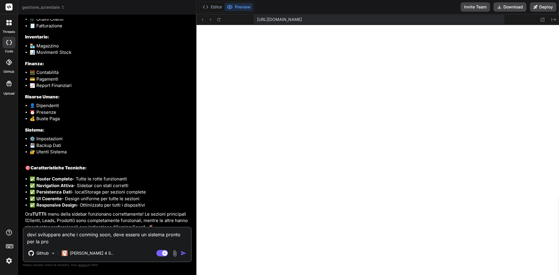
type textarea "x"
type textarea "devi sviluppare anche i conming soon, deve essere un sistema pronto per la produ"
type textarea "x"
type textarea "devi sviluppare anche i conming soon, deve essere un sistema pronto per la prod…"
type textarea "x"
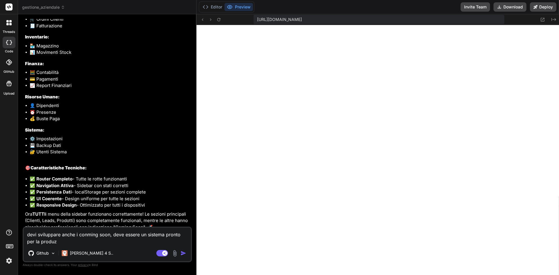
type textarea "devi sviluppare anche i conming soon, deve essere un sistema pronto per la prod…"
type textarea "x"
type textarea "devi sviluppare anche i conming soon, deve essere un sistema pronto per la prod…"
type textarea "x"
type textarea "devi sviluppare anche i conming soon, deve essere un sistema pronto per la prod…"
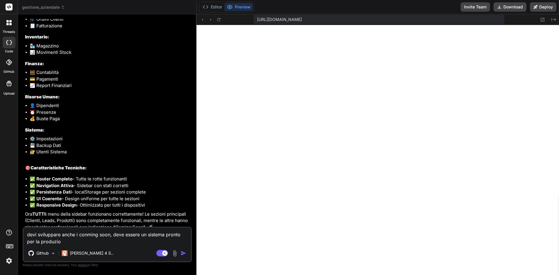
type textarea "x"
type textarea "devi sviluppare anche i conming soon, deve essere un sistema pronto per la prod…"
type textarea "x"
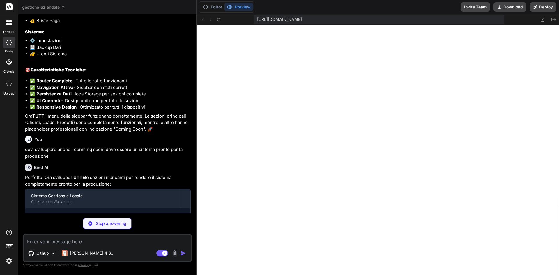
scroll to position [2254, 0]
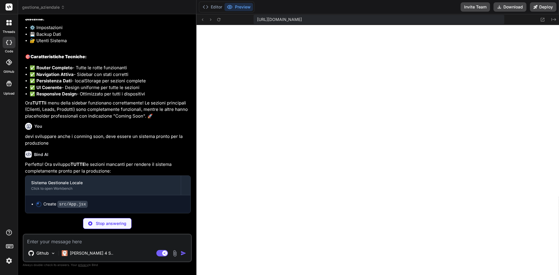
type textarea "x"
